Goal: Task Accomplishment & Management: Manage account settings

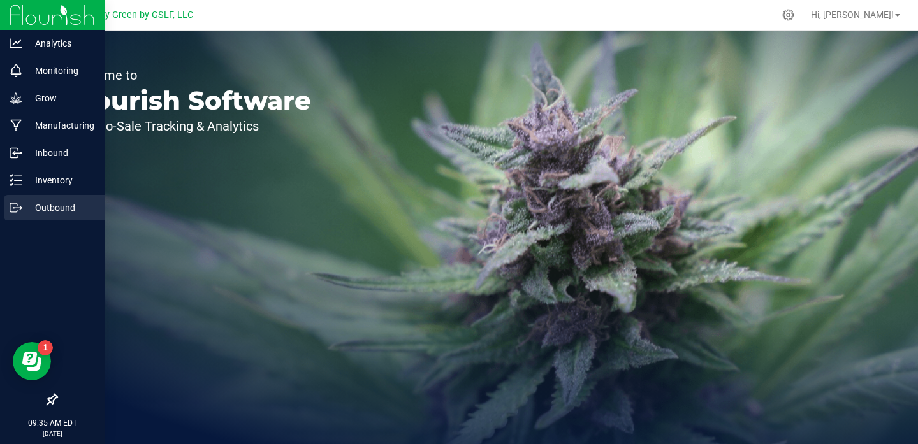
click at [57, 206] on p "Outbound" at bounding box center [60, 207] width 76 height 15
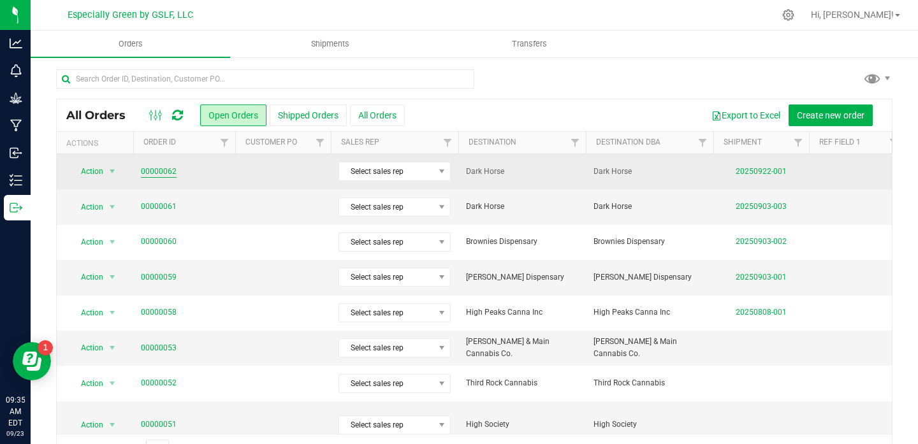
click at [161, 169] on link "00000062" at bounding box center [159, 172] width 36 height 12
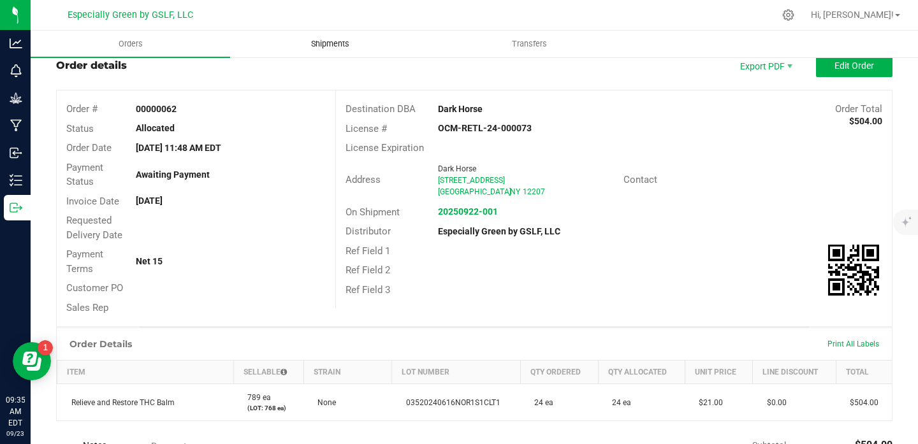
click at [336, 41] on span "Shipments" at bounding box center [330, 43] width 73 height 11
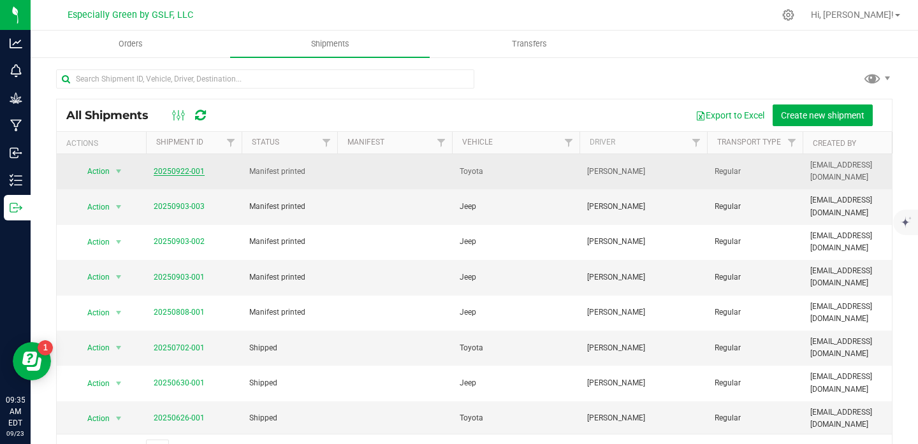
click at [180, 167] on link "20250922-001" at bounding box center [179, 171] width 51 height 9
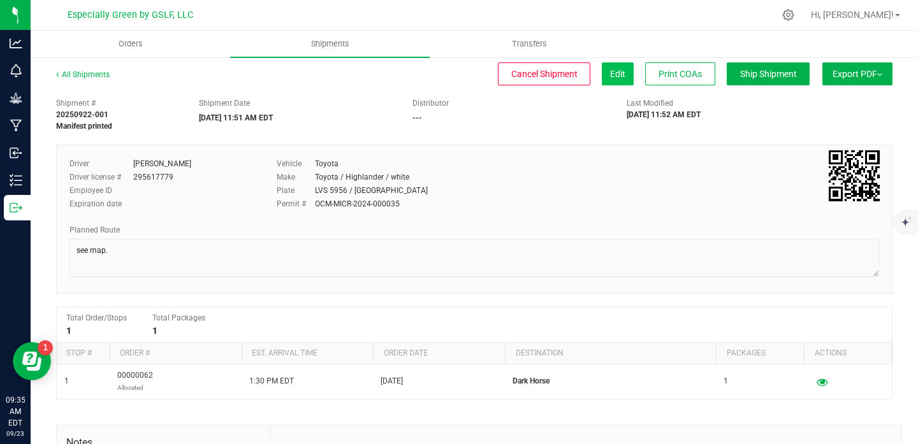
click at [621, 69] on span "Edit" at bounding box center [617, 74] width 15 height 10
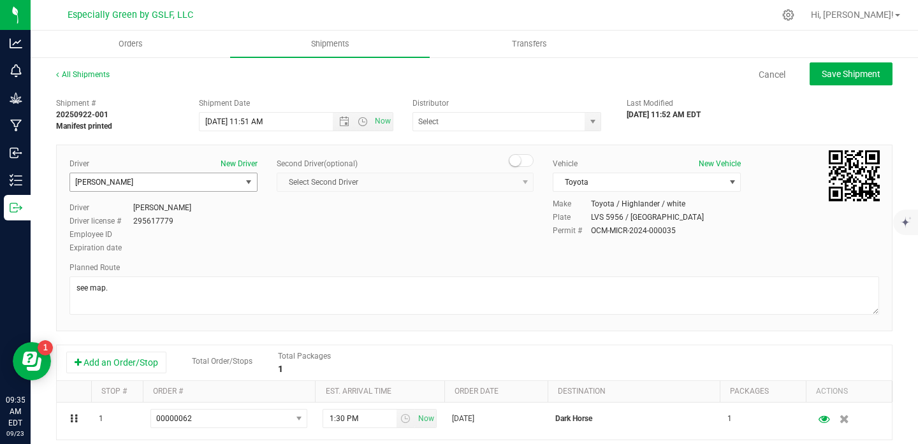
click at [174, 184] on span "[PERSON_NAME]" at bounding box center [155, 182] width 171 height 18
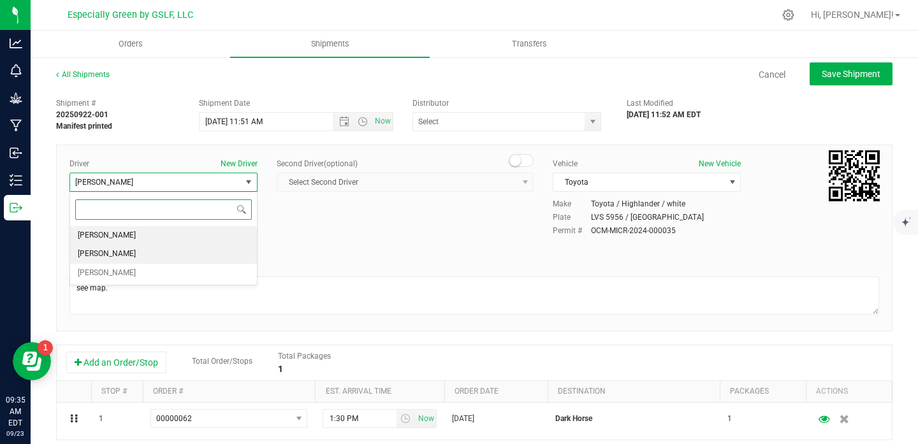
click at [138, 241] on li "[PERSON_NAME]" at bounding box center [163, 235] width 187 height 19
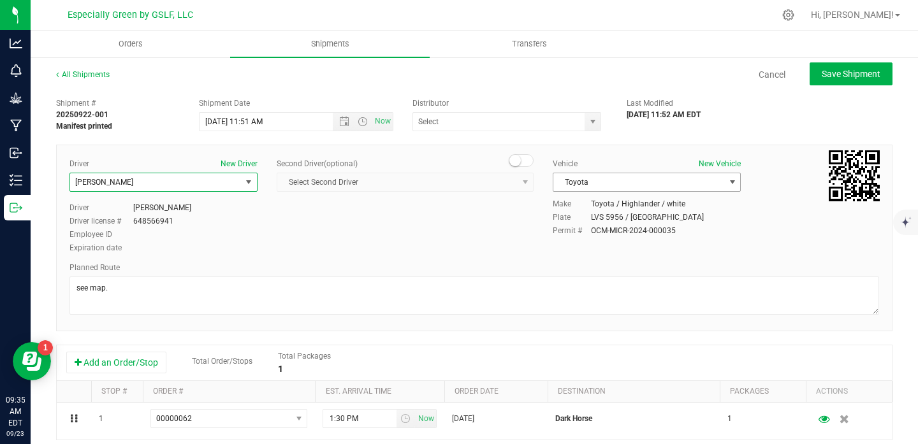
click at [609, 184] on span "Toyota" at bounding box center [638, 182] width 171 height 18
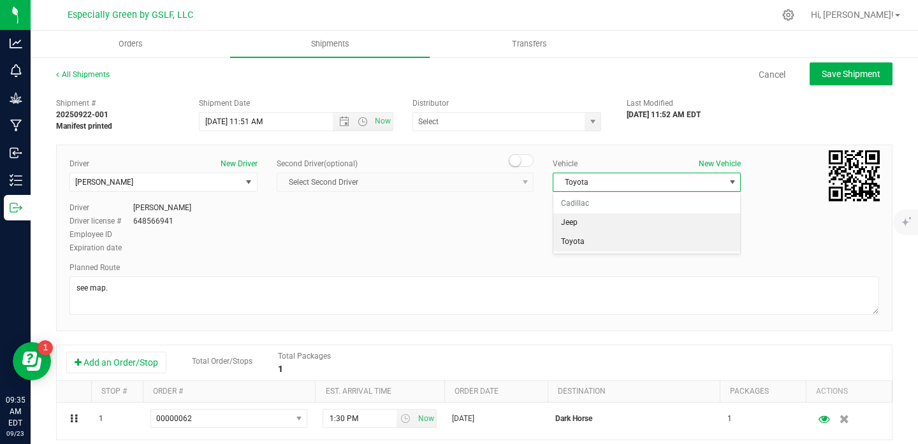
click at [594, 222] on li "Jeep" at bounding box center [646, 223] width 187 height 19
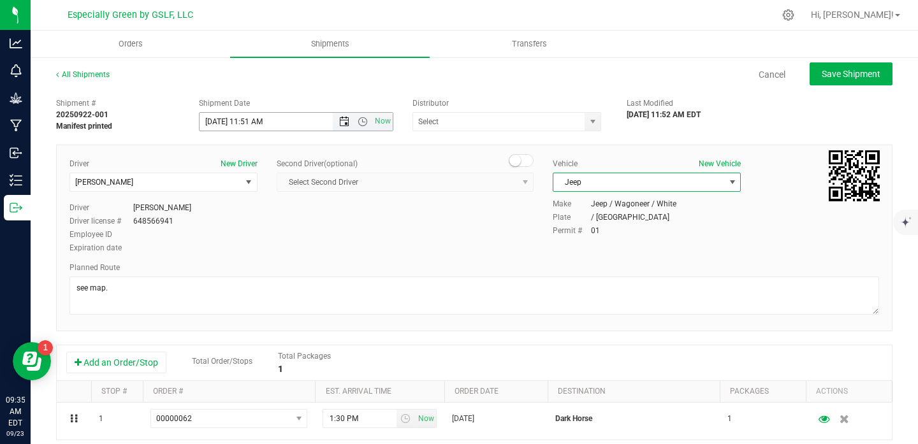
click at [345, 124] on span "Open the date view" at bounding box center [344, 122] width 10 height 10
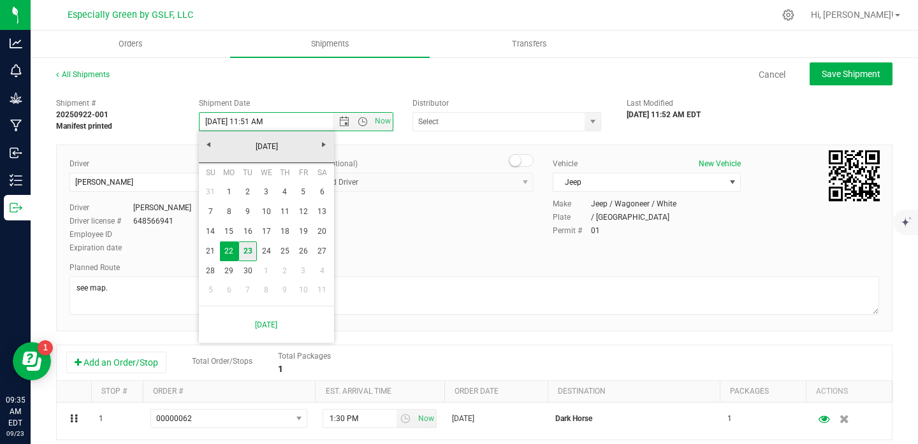
click at [250, 246] on link "23" at bounding box center [247, 252] width 18 height 20
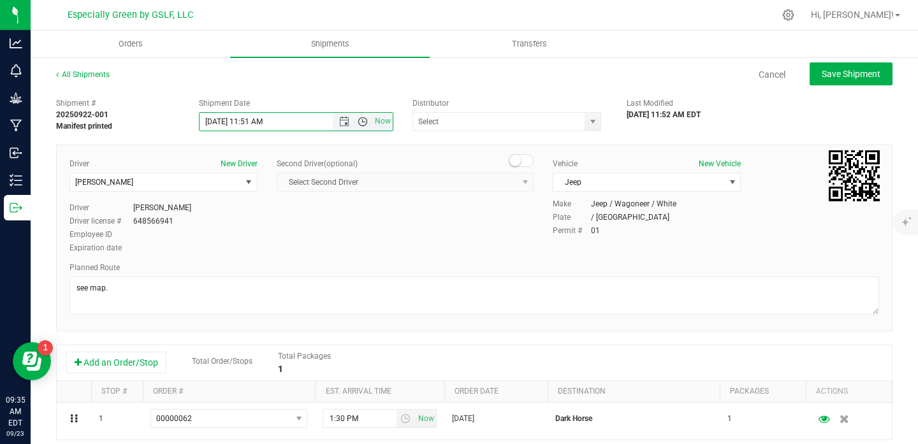
click at [363, 118] on span "Open the time view" at bounding box center [363, 122] width 10 height 10
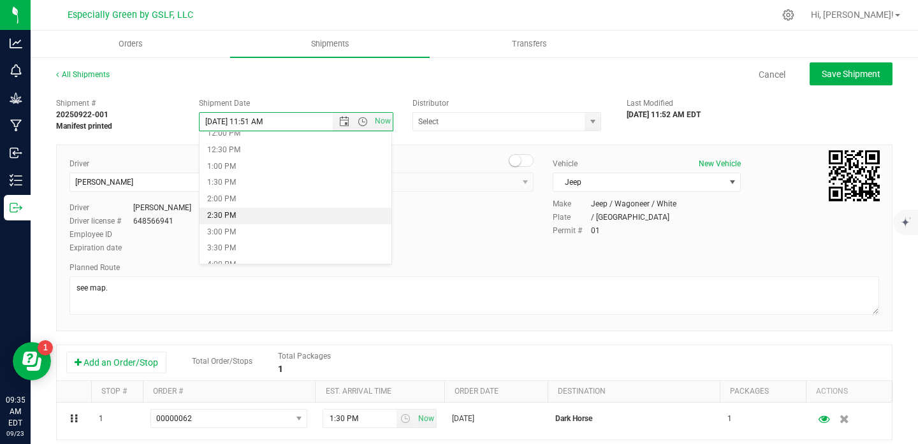
scroll to position [445, 0]
click at [229, 209] on li "3:30 PM" at bounding box center [296, 205] width 193 height 17
type input "[DATE] 3:30 PM"
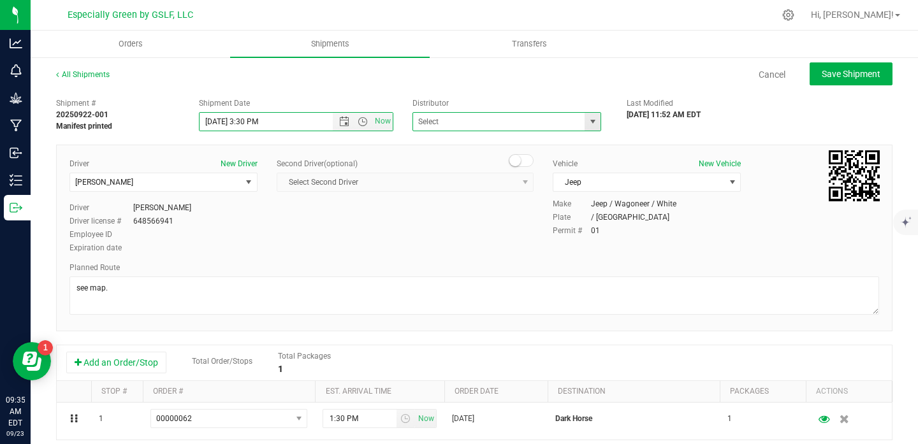
click at [581, 122] on span at bounding box center [506, 121] width 189 height 19
click at [590, 119] on span "select" at bounding box center [593, 122] width 10 height 10
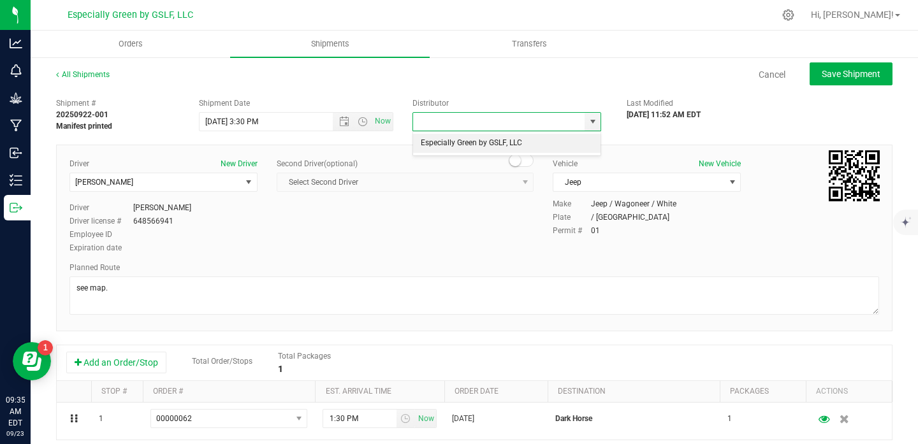
click at [504, 143] on li "Especially Green by GSLF, LLC" at bounding box center [506, 143] width 187 height 19
type input "Especially Green by GSLF, LLC"
click at [861, 65] on button "Save Shipment" at bounding box center [851, 73] width 83 height 23
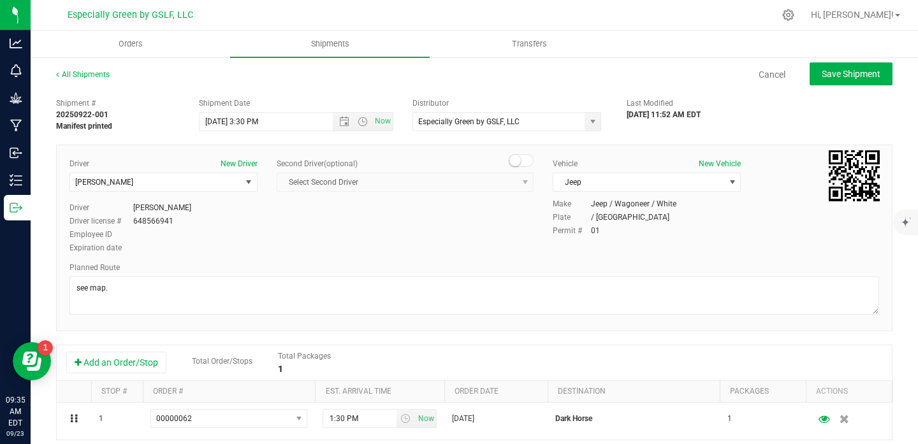
type input "[DATE] 7:30 PM"
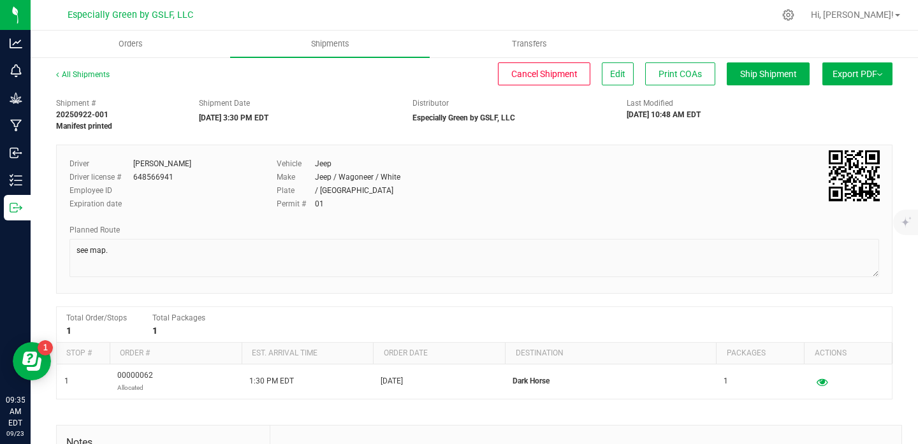
click at [839, 80] on button "Export PDF" at bounding box center [857, 73] width 70 height 23
click at [825, 104] on span "Manifest by Package ID" at bounding box center [838, 102] width 81 height 9
